Goal: Task Accomplishment & Management: Manage account settings

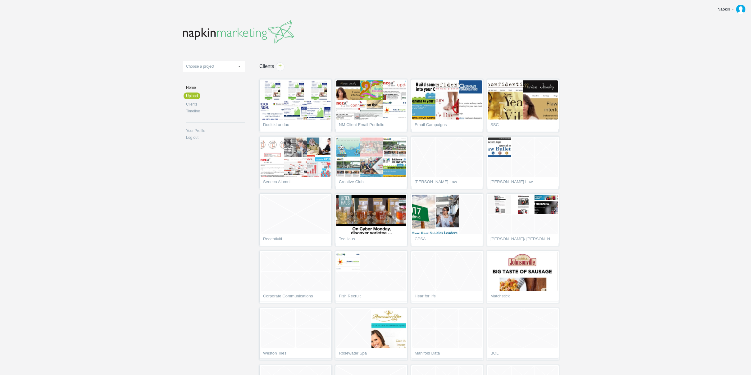
click at [644, 66] on body "Napkin Edit profile Log out Upload 11-1 & 11-2 2016 eNews Redesign 2021 Templat…" at bounding box center [375, 187] width 751 height 375
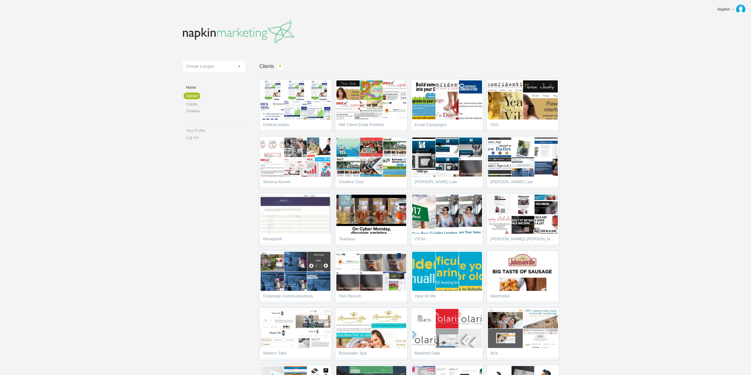
scroll to position [280, 0]
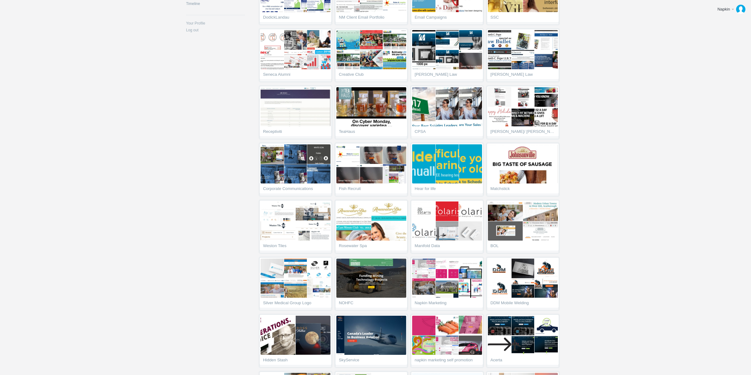
scroll to position [0, 0]
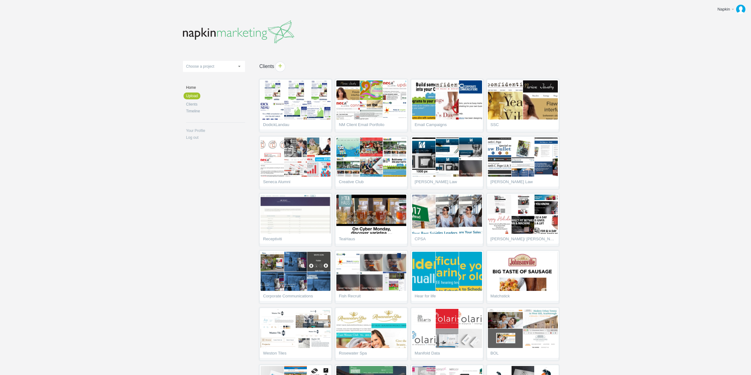
click at [282, 64] on span "+" at bounding box center [280, 67] width 10 height 10
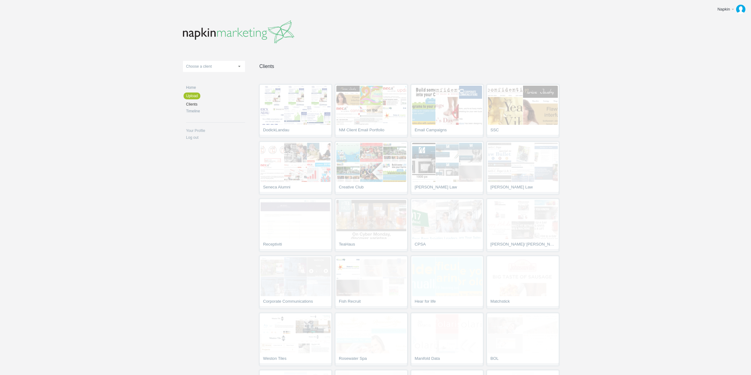
scroll to position [1911, 0]
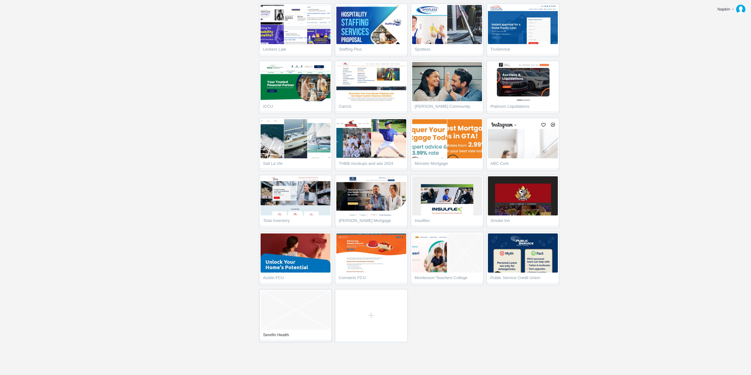
click at [298, 307] on span "Empty Project" at bounding box center [296, 310] width 70 height 39
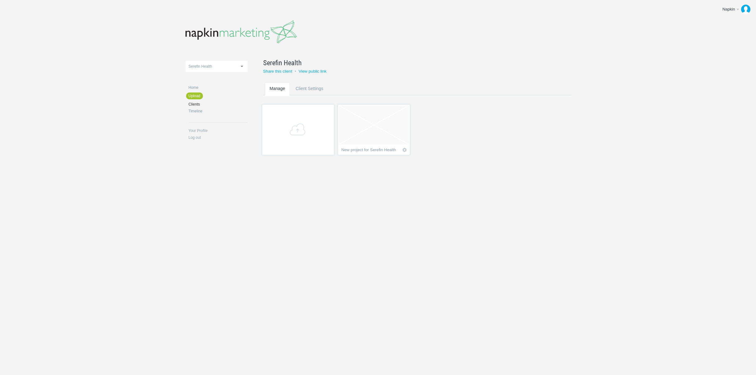
click at [383, 115] on span "Empty project" at bounding box center [374, 125] width 70 height 39
click at [356, 63] on span "Rename" at bounding box center [357, 63] width 20 height 7
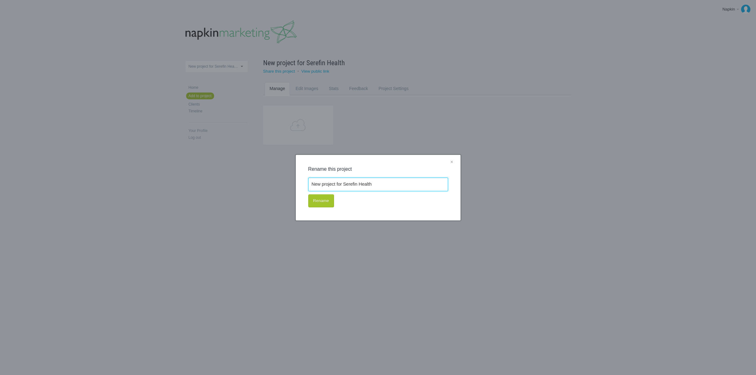
click at [342, 183] on input "New project for Serefin Health" at bounding box center [378, 185] width 140 height 14
click at [342, 182] on input "New project for Serefin Health" at bounding box center [378, 185] width 140 height 14
type input "Facebook Google Ads"
click at [322, 204] on button "Rename" at bounding box center [321, 201] width 26 height 13
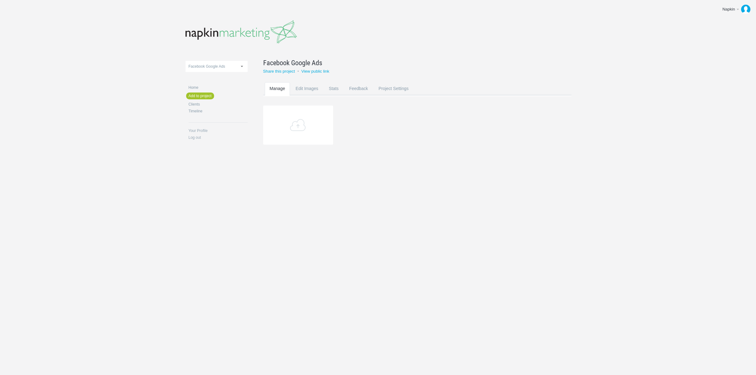
click at [377, 127] on section "Add" at bounding box center [422, 133] width 318 height 54
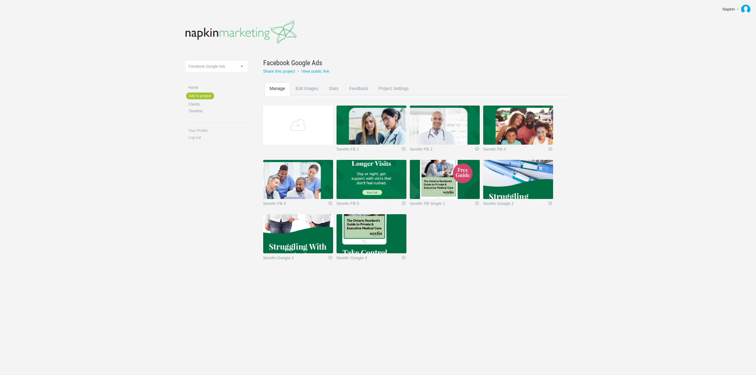
click at [496, 233] on section "Add Serefin FB 1 Edit Rename Edit / Replace Remove Delete Yeah I'm sure 0.6 MB …" at bounding box center [422, 187] width 318 height 163
click at [656, 59] on body "Napkin Edit profile Log out Upload 11-1 & 11-2 2016 eNews Redesign 2021 Templat…" at bounding box center [378, 187] width 756 height 375
drag, startPoint x: 111, startPoint y: 30, endPoint x: 132, endPoint y: 0, distance: 36.4
click at [111, 30] on body "Napkin Edit profile Log out Upload 11-1 & 11-2 2016 eNews Redesign 2021 Templat…" at bounding box center [378, 187] width 756 height 375
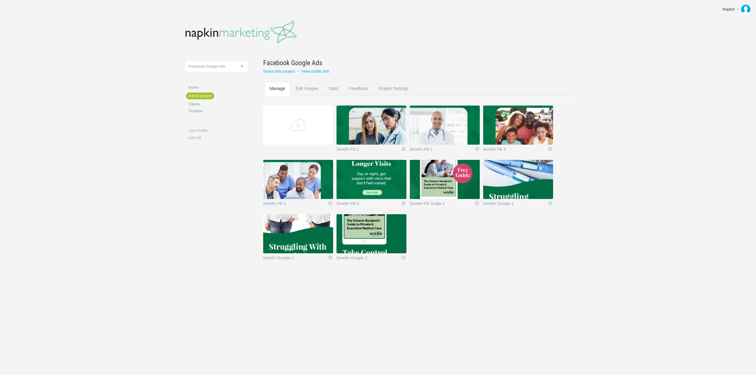
click at [146, 70] on body "Napkin Edit profile Log out Upload 11-1 & 11-2 2016 eNews Redesign 2021 Templat…" at bounding box center [378, 187] width 756 height 375
click at [321, 23] on header at bounding box center [378, 30] width 385 height 36
